Goal: Information Seeking & Learning: Learn about a topic

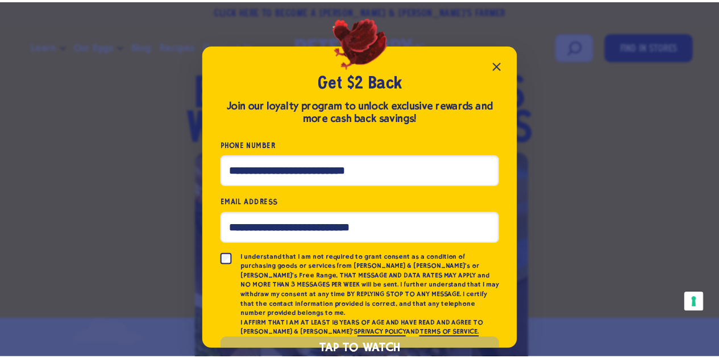
scroll to position [34, 0]
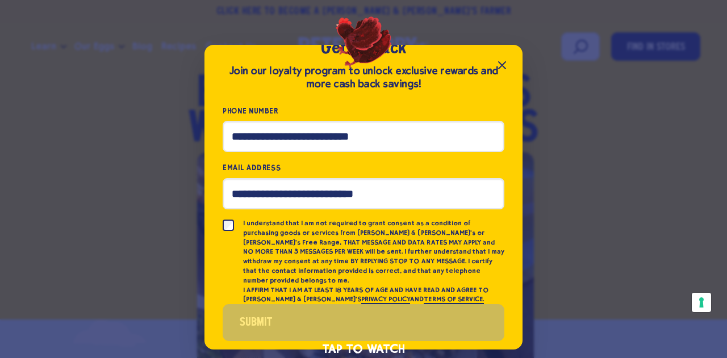
click at [506, 64] on icon "Close popup" at bounding box center [502, 66] width 14 height 14
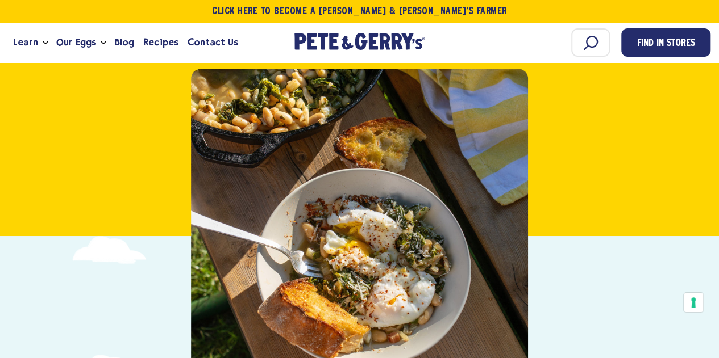
scroll to position [141, 0]
